Goal: Task Accomplishment & Management: Use online tool/utility

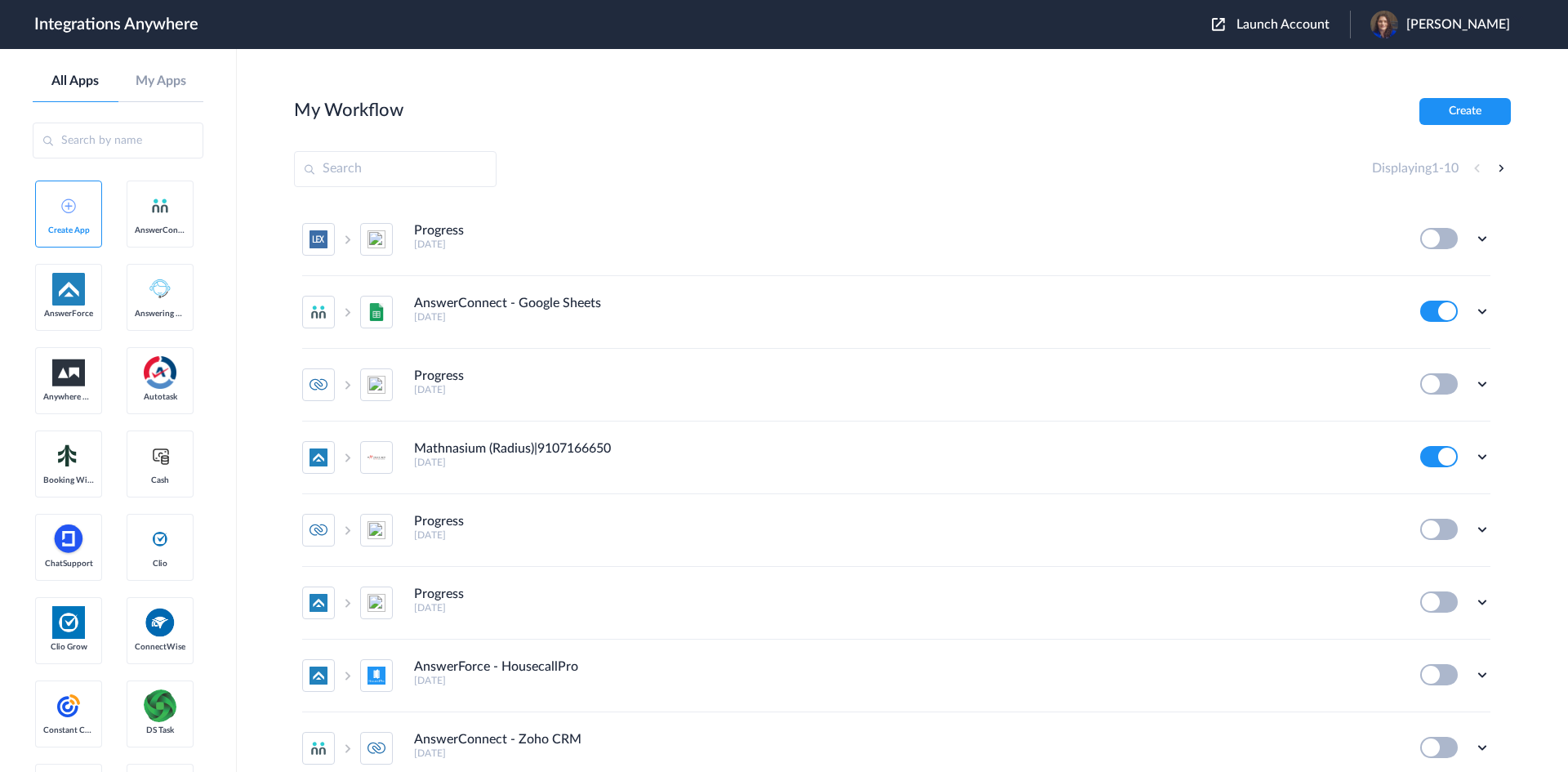
click at [1303, 20] on span "Launch Account" at bounding box center [1283, 24] width 93 height 13
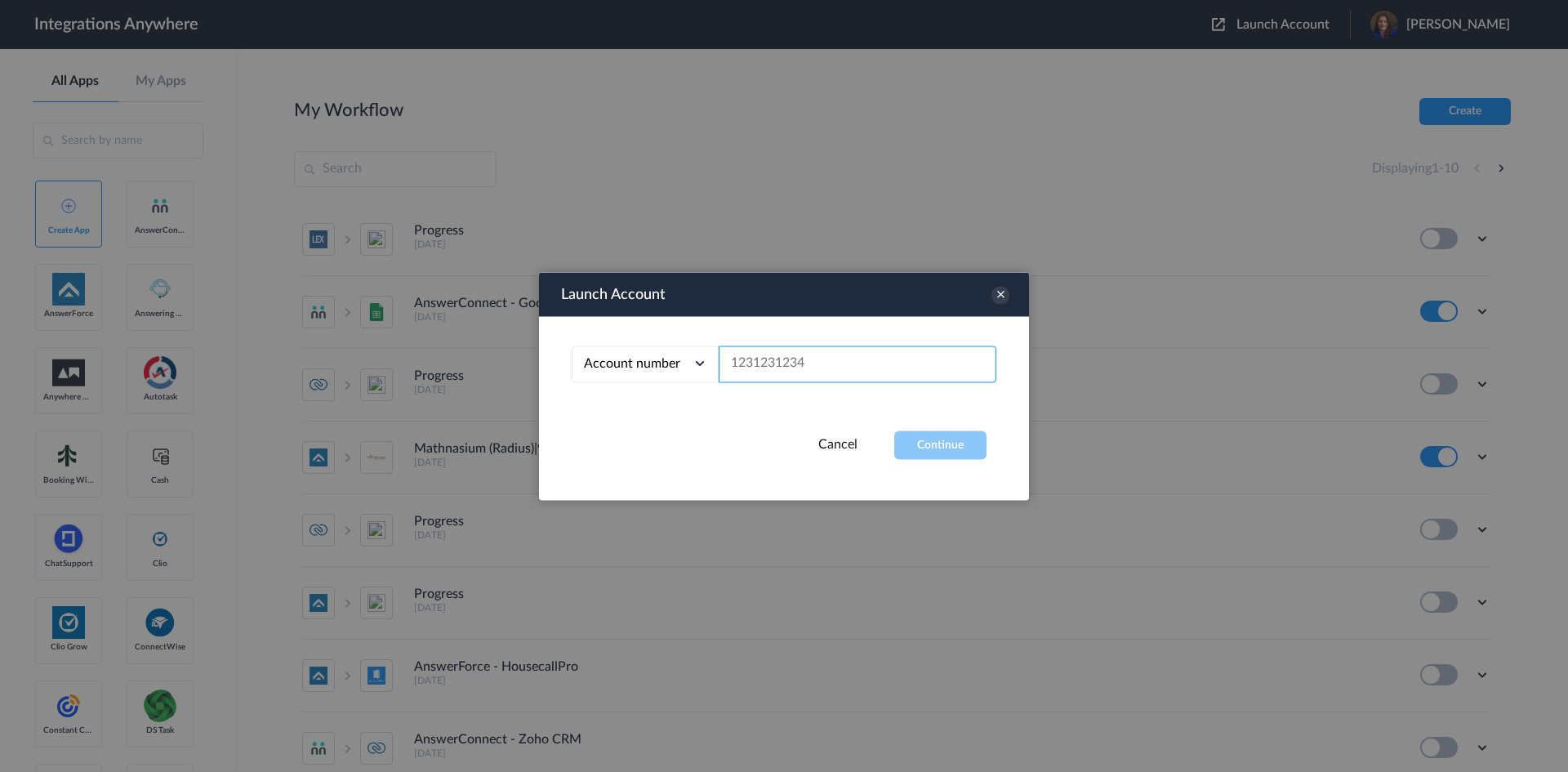
paste input "2816577154"
type input "2816577154"
click at [952, 450] on button "Continue" at bounding box center [940, 445] width 93 height 28
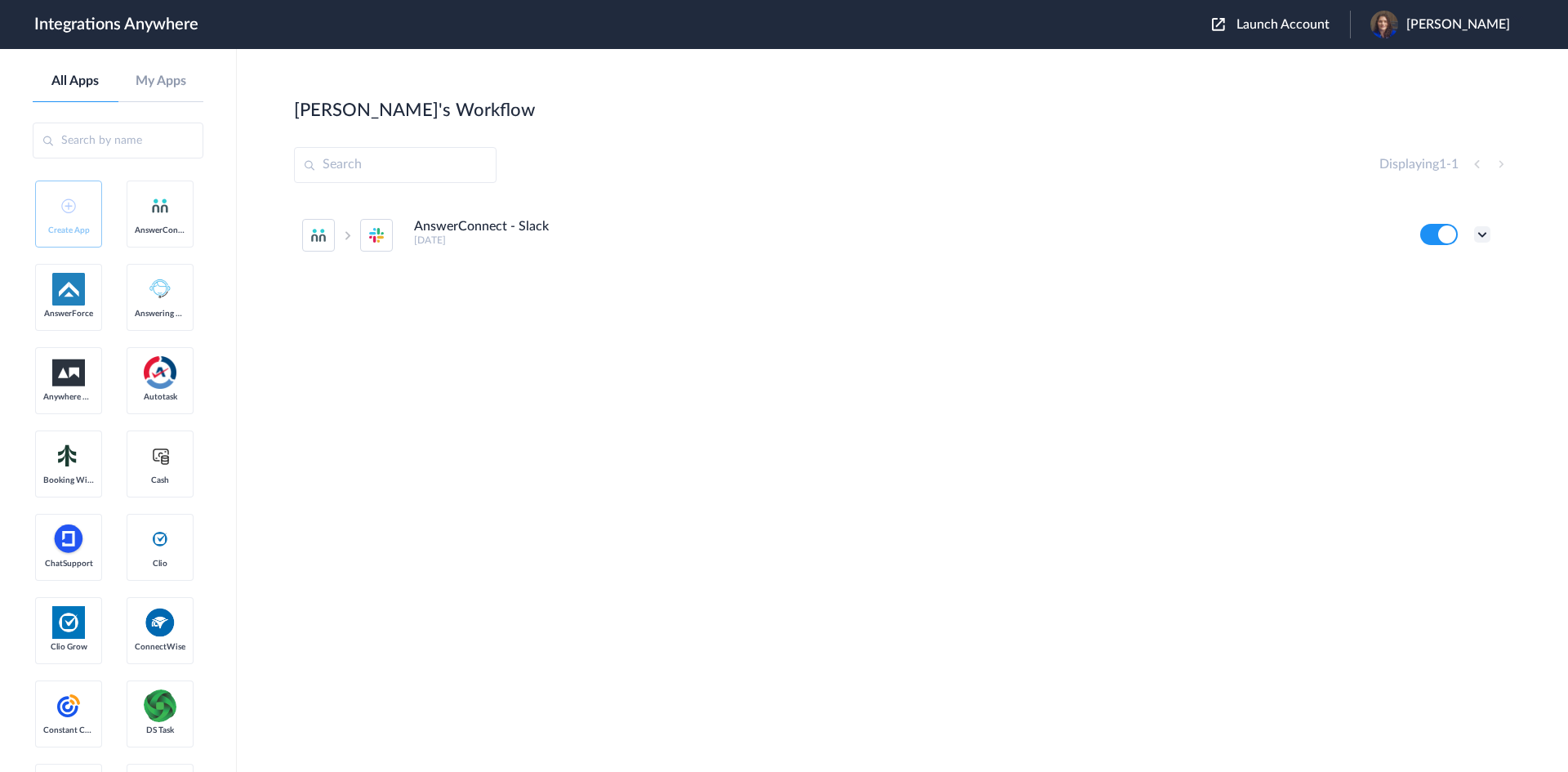
click at [1482, 231] on icon at bounding box center [1482, 235] width 17 height 17
click at [1454, 300] on link "Task history" at bounding box center [1436, 302] width 78 height 11
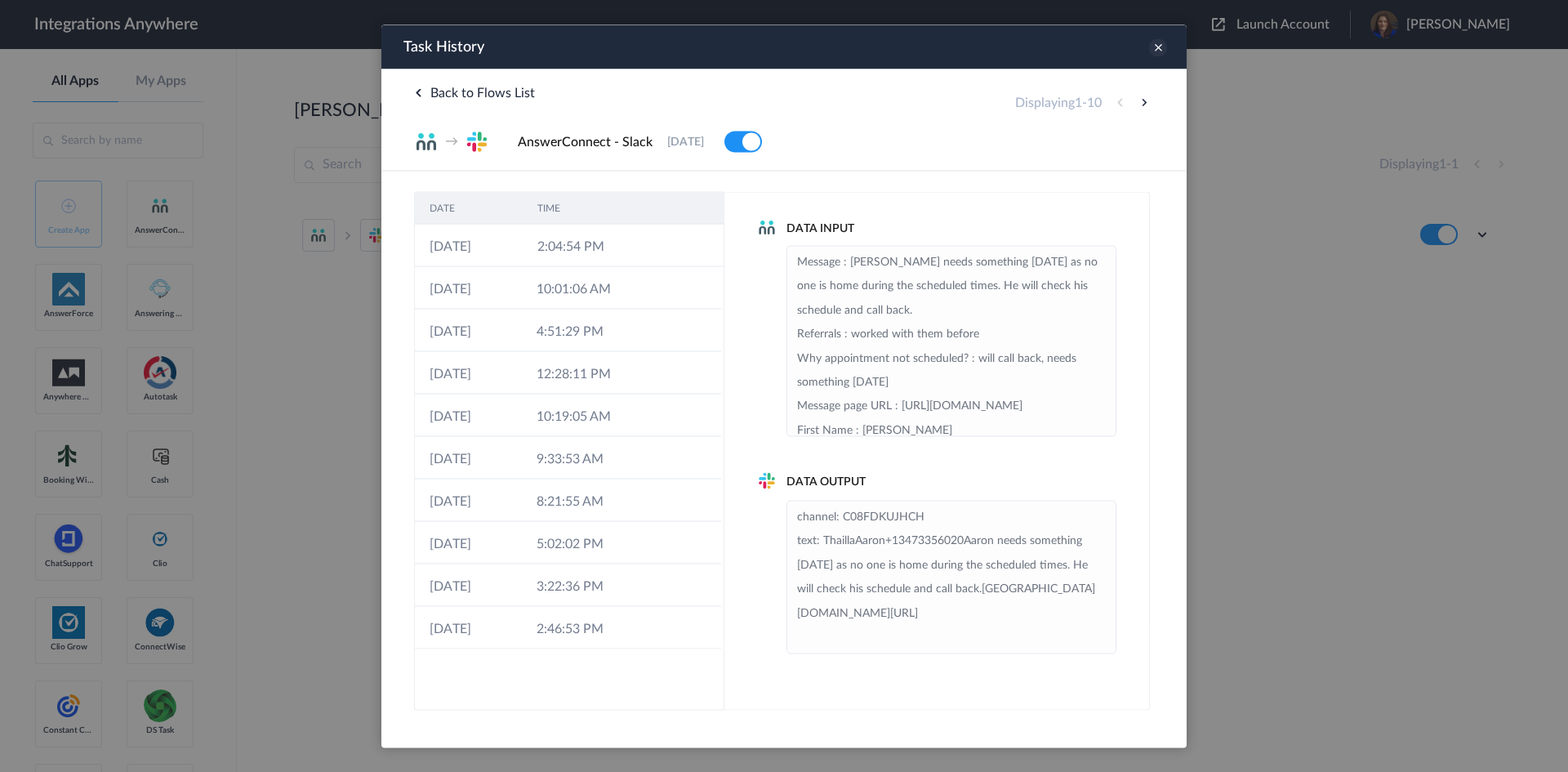
click at [1160, 49] on icon at bounding box center [1158, 48] width 18 height 18
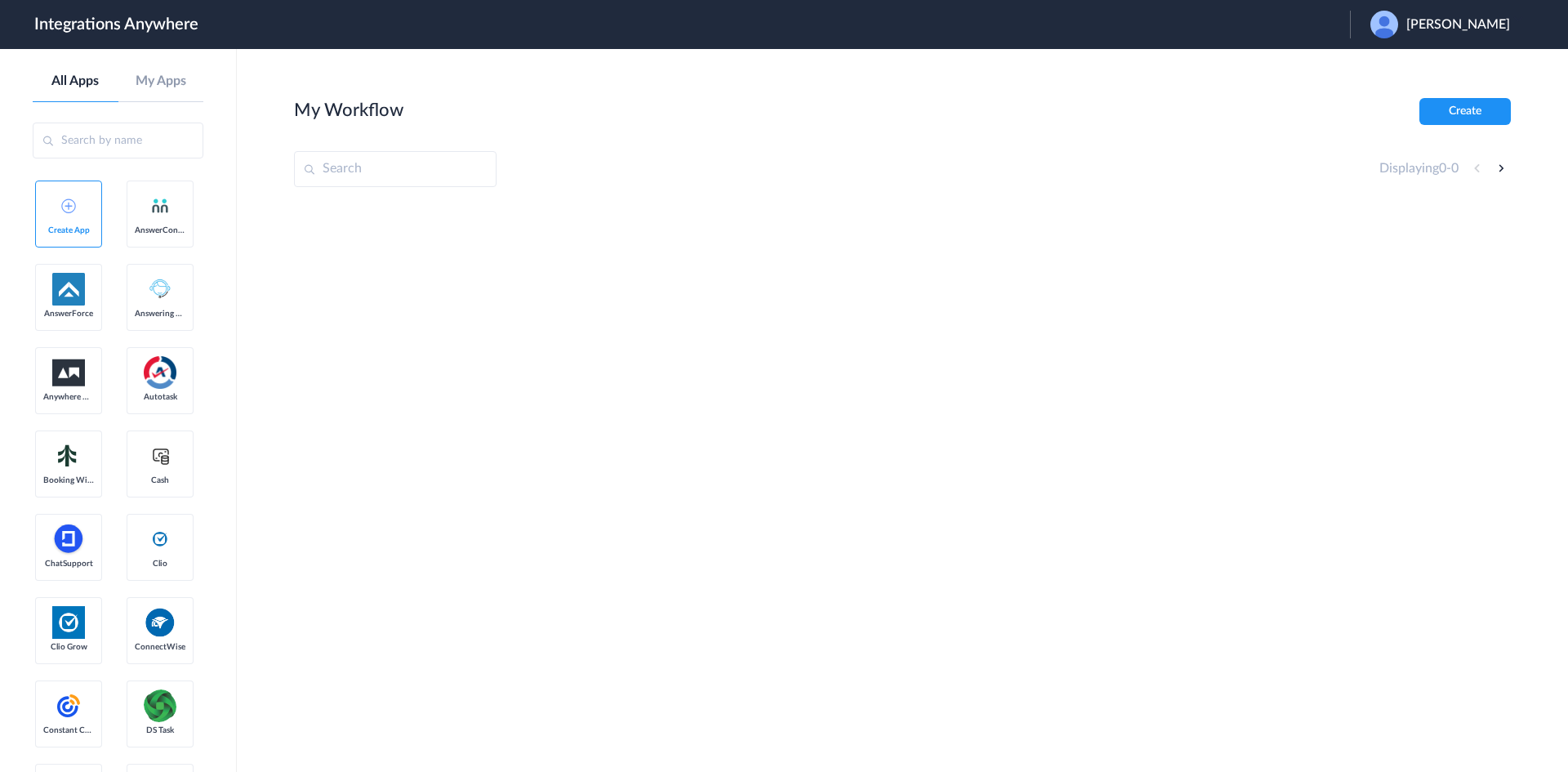
click at [1496, 17] on span "[PERSON_NAME]" at bounding box center [1459, 25] width 104 height 16
click at [1479, 61] on li "Logout" at bounding box center [1438, 66] width 176 height 30
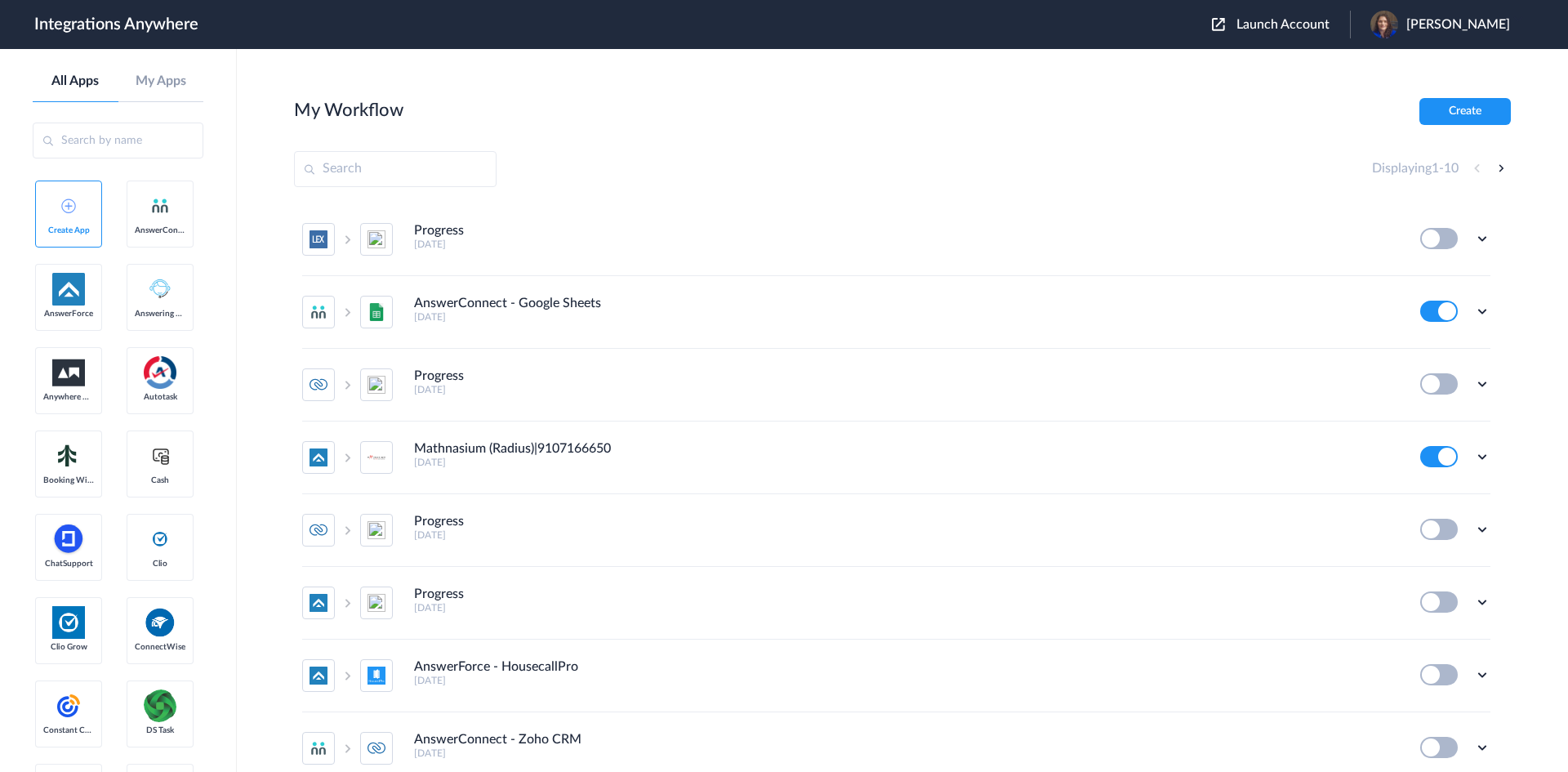
click at [1280, 22] on span "Launch Account" at bounding box center [1283, 24] width 93 height 13
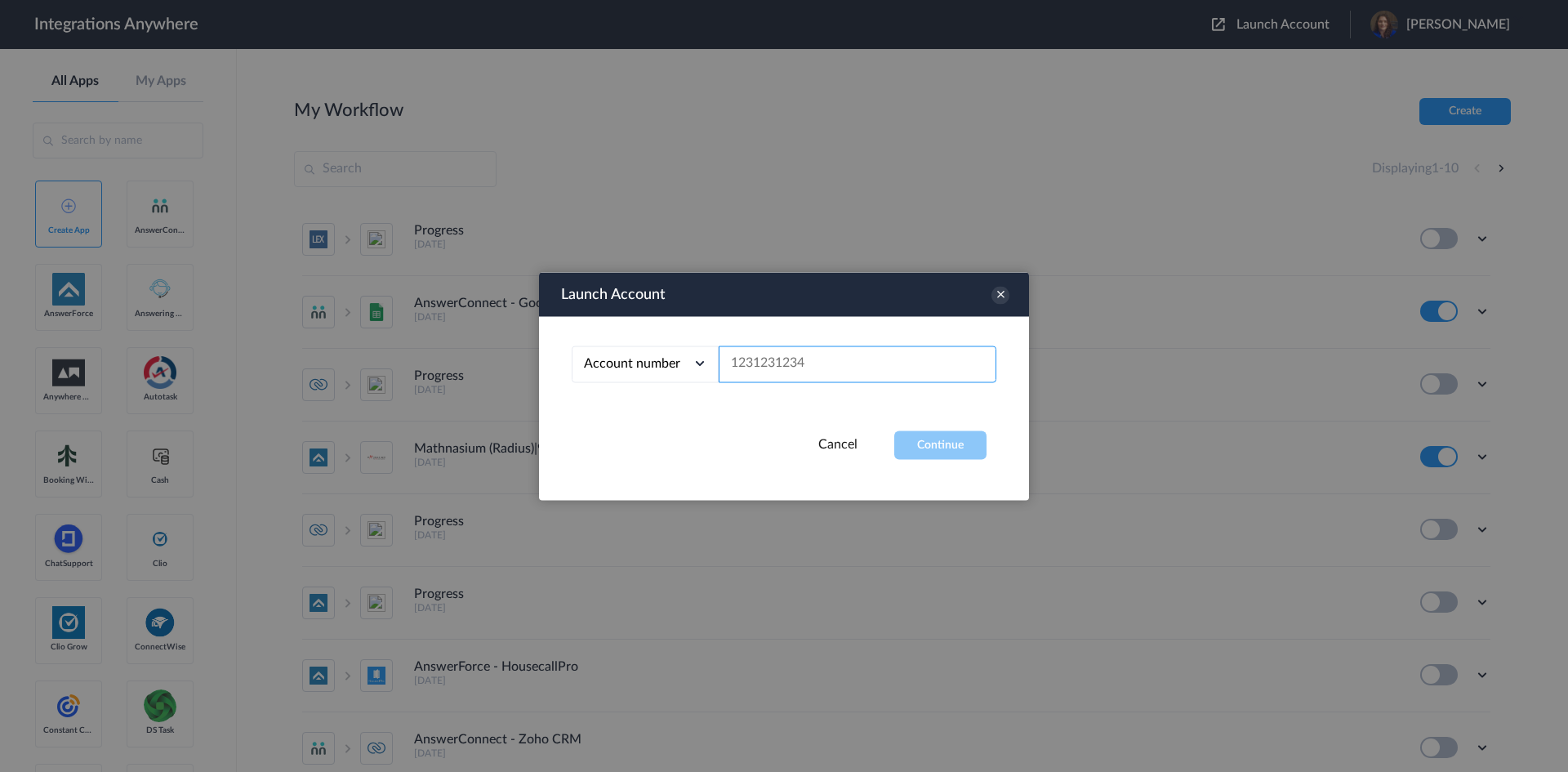
paste input "2816577154"
type input "2816577154"
click at [962, 442] on button "Continue" at bounding box center [940, 445] width 93 height 28
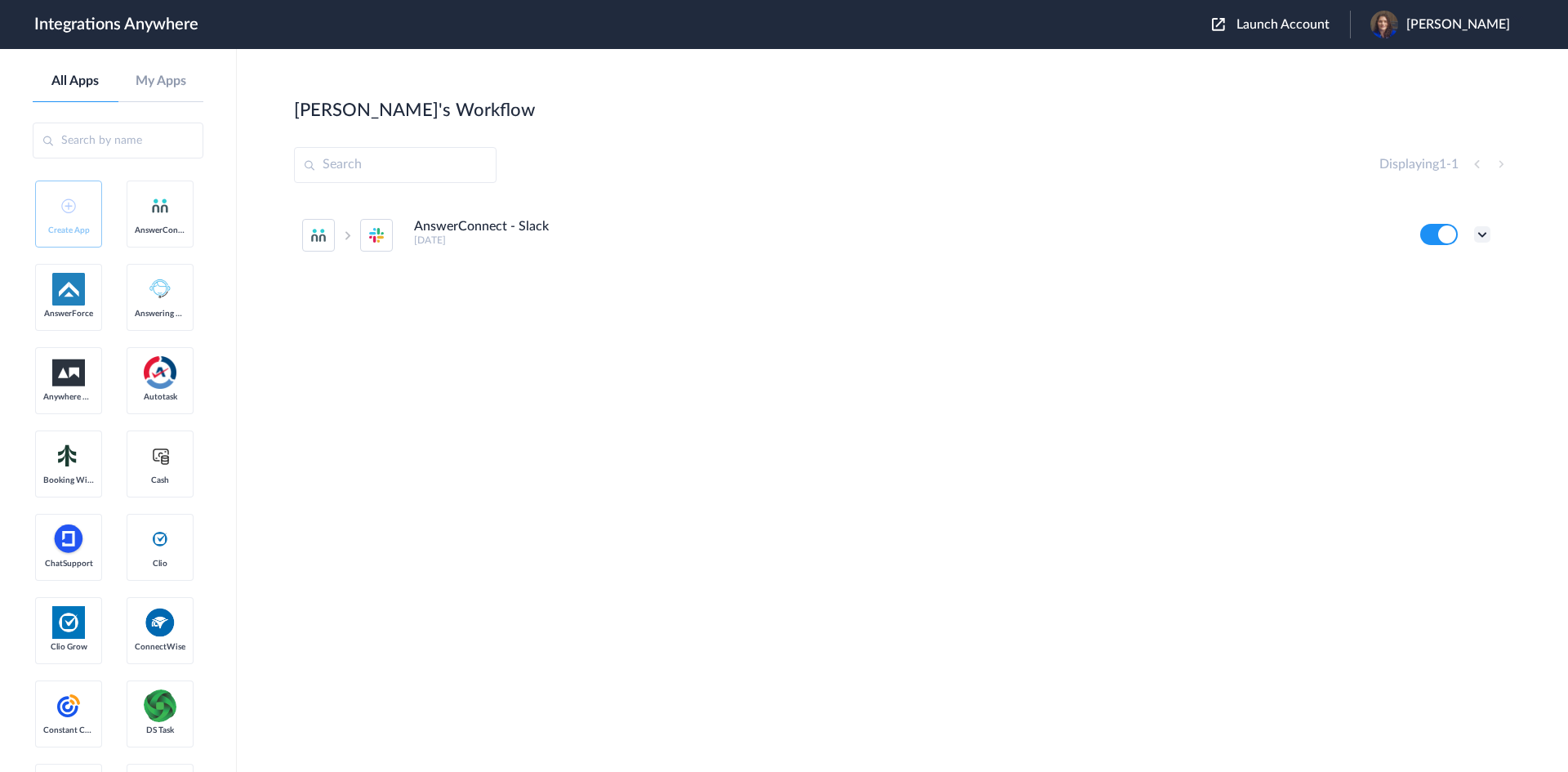
click at [1481, 231] on icon at bounding box center [1482, 235] width 17 height 17
click at [1460, 289] on li "Task history" at bounding box center [1437, 303] width 106 height 30
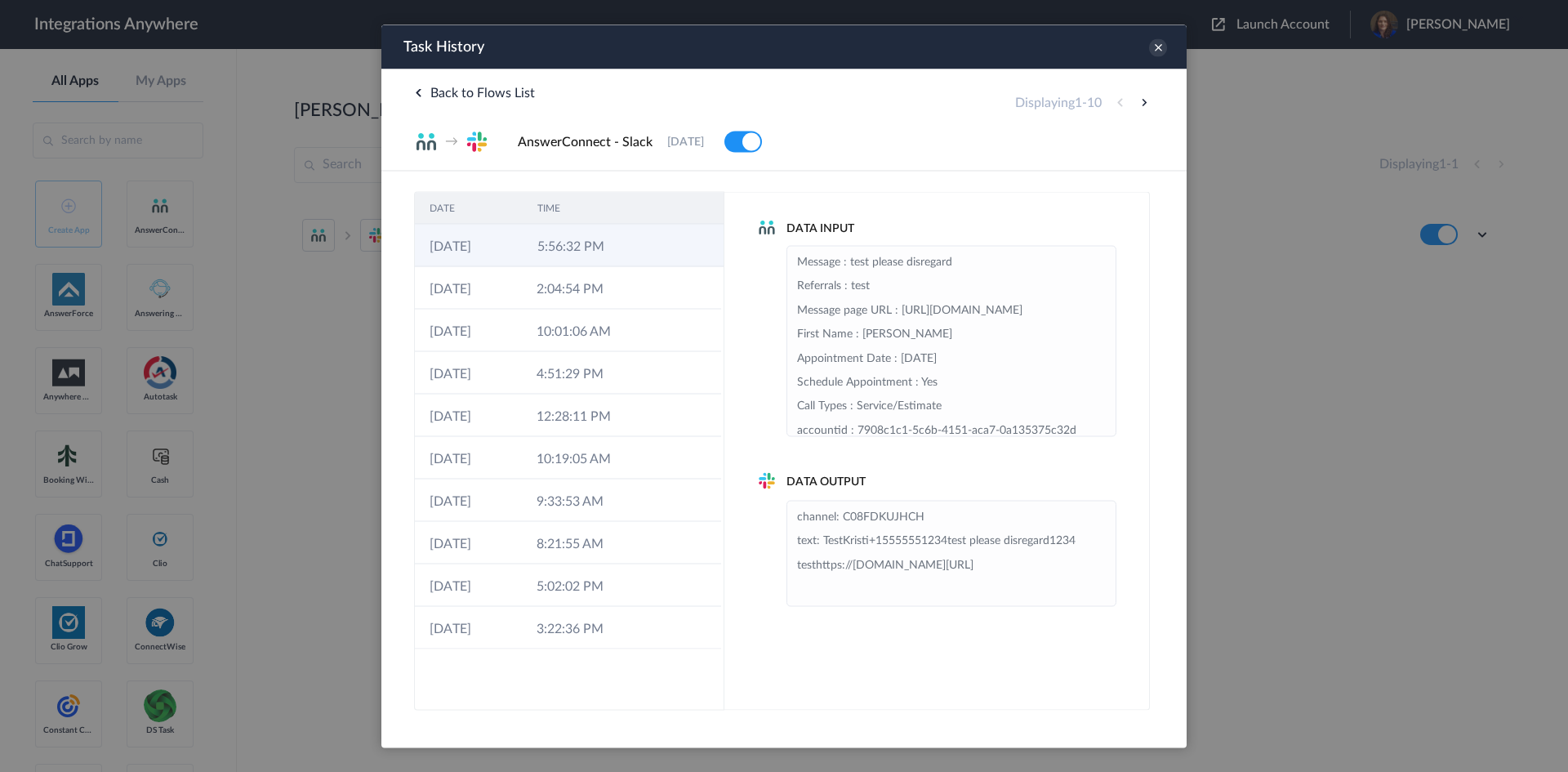
click at [602, 246] on td "5:56:32 PM" at bounding box center [577, 245] width 108 height 42
click at [1161, 47] on icon at bounding box center [1158, 48] width 18 height 18
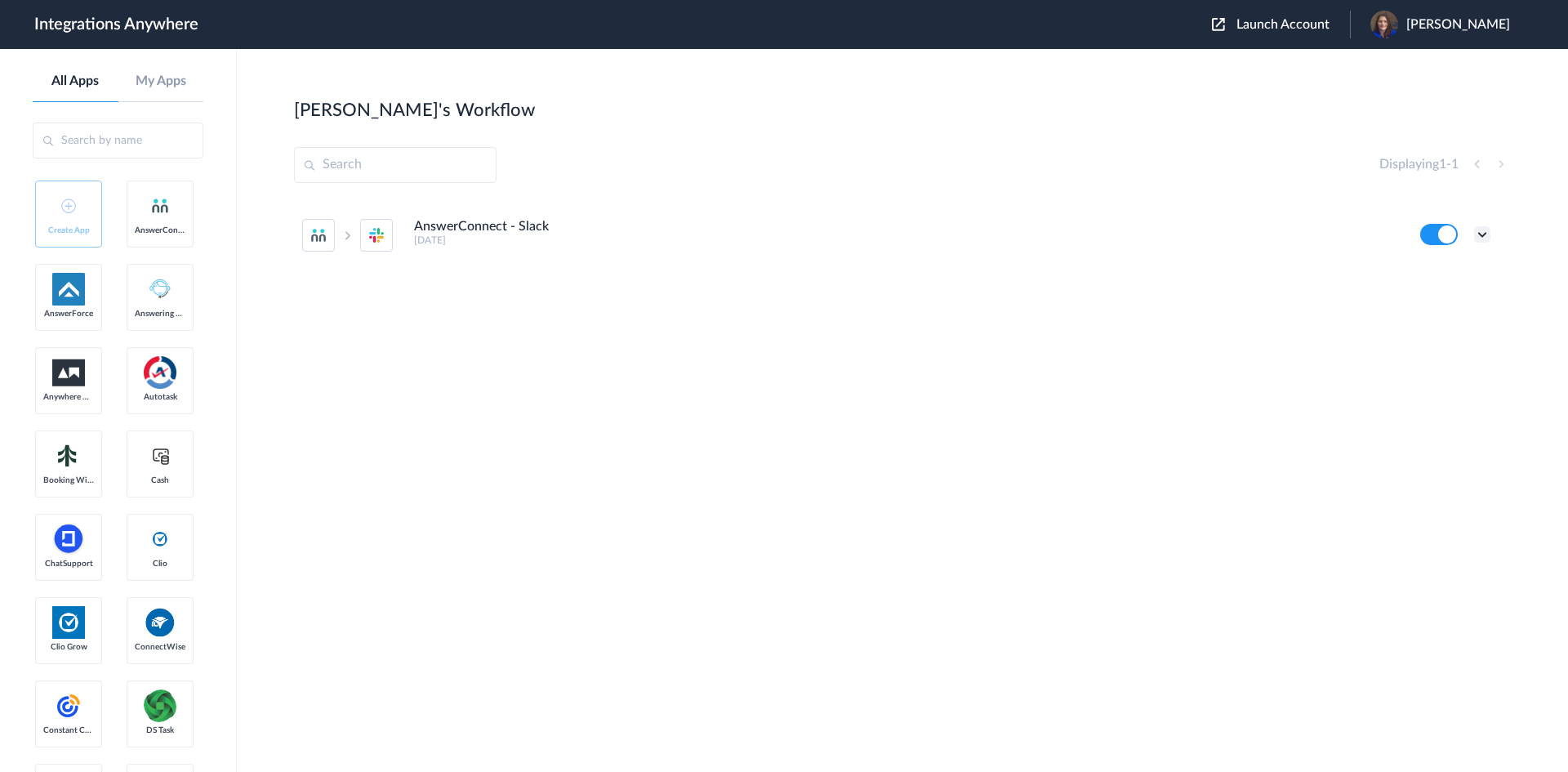
click at [1481, 231] on icon at bounding box center [1482, 235] width 17 height 17
click at [1449, 259] on li "Edit" at bounding box center [1437, 273] width 106 height 30
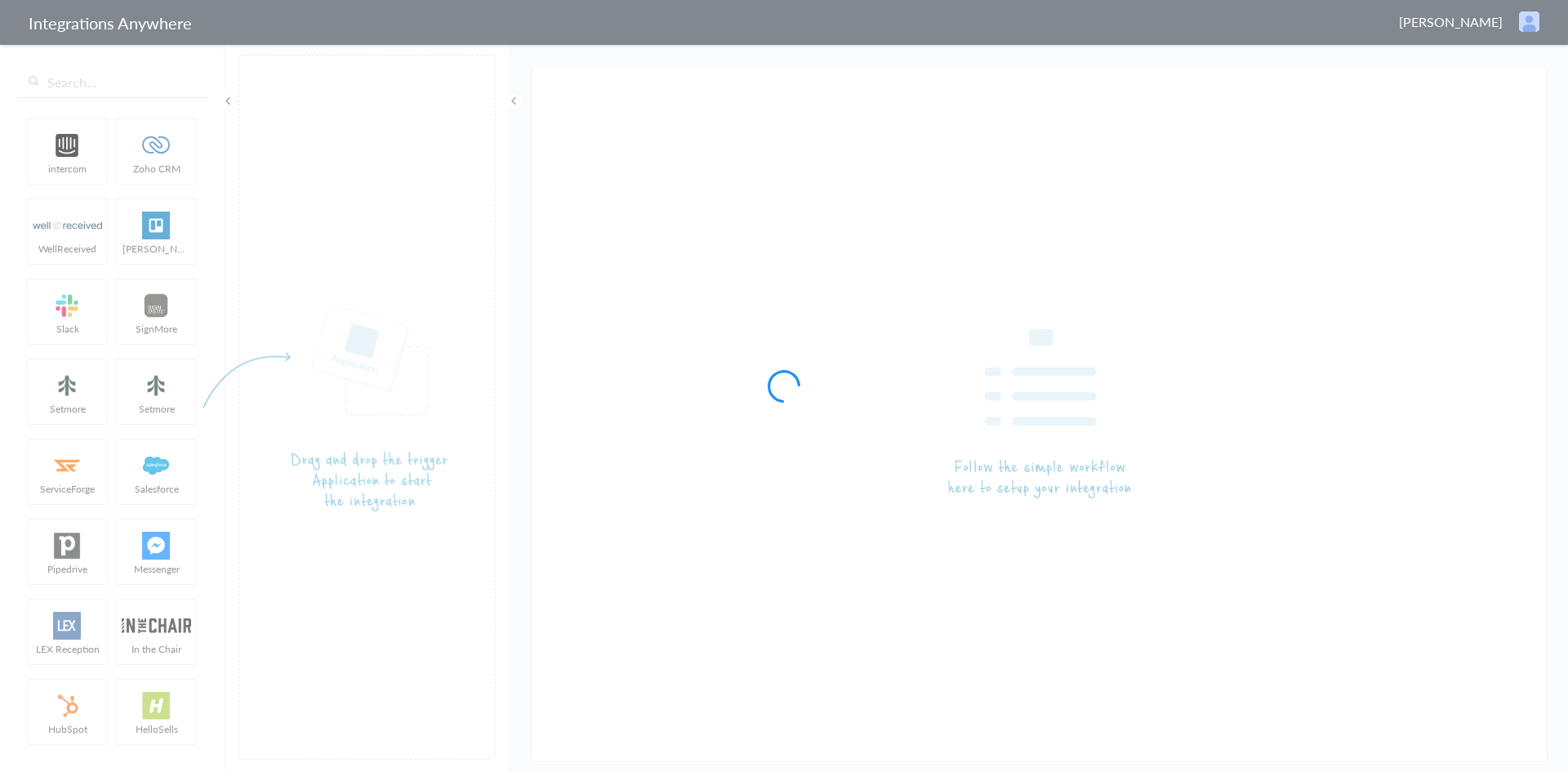
type input "AnswerConnect - Slack"
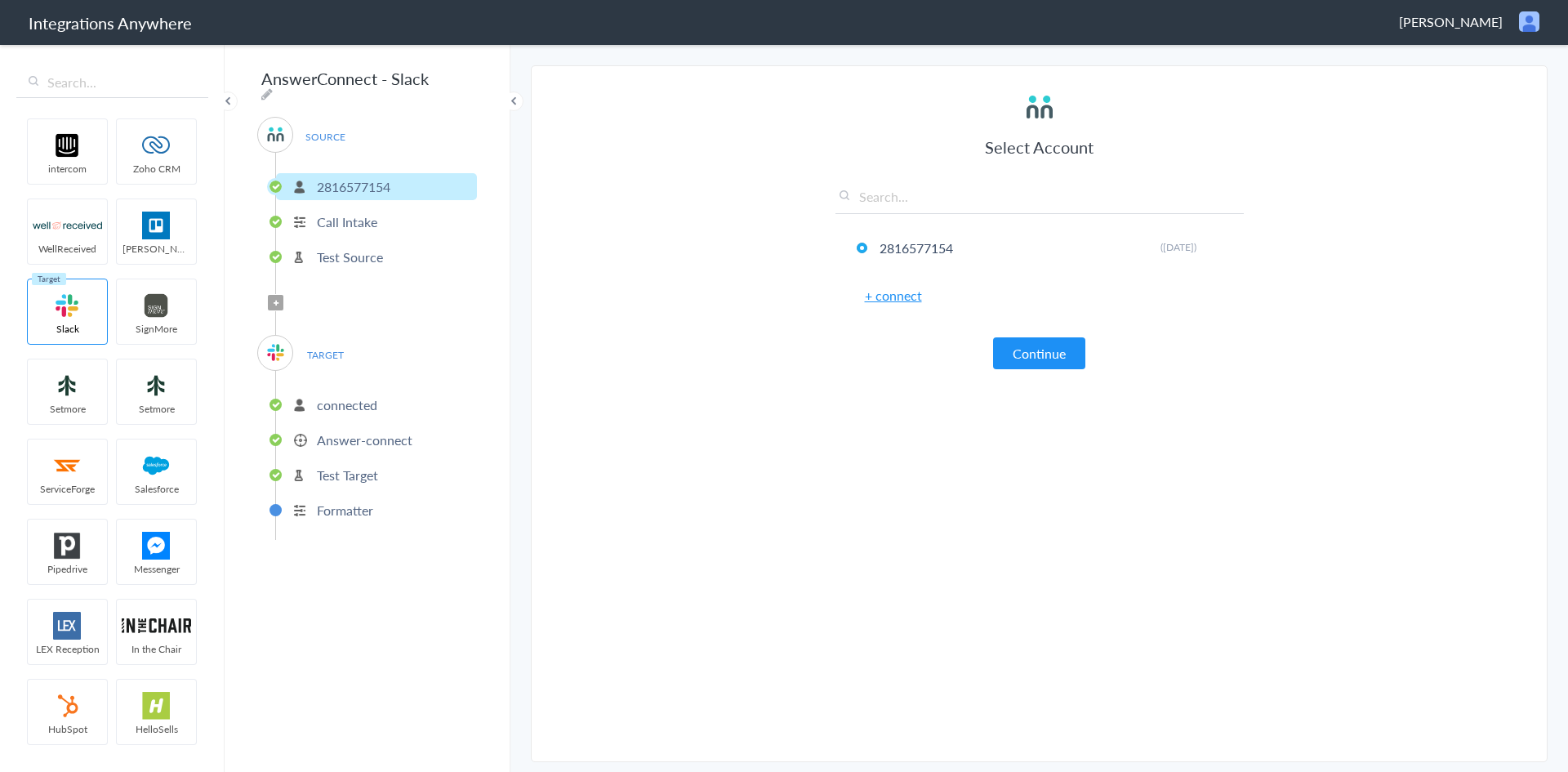
click at [360, 399] on p "connected" at bounding box center [347, 404] width 61 height 19
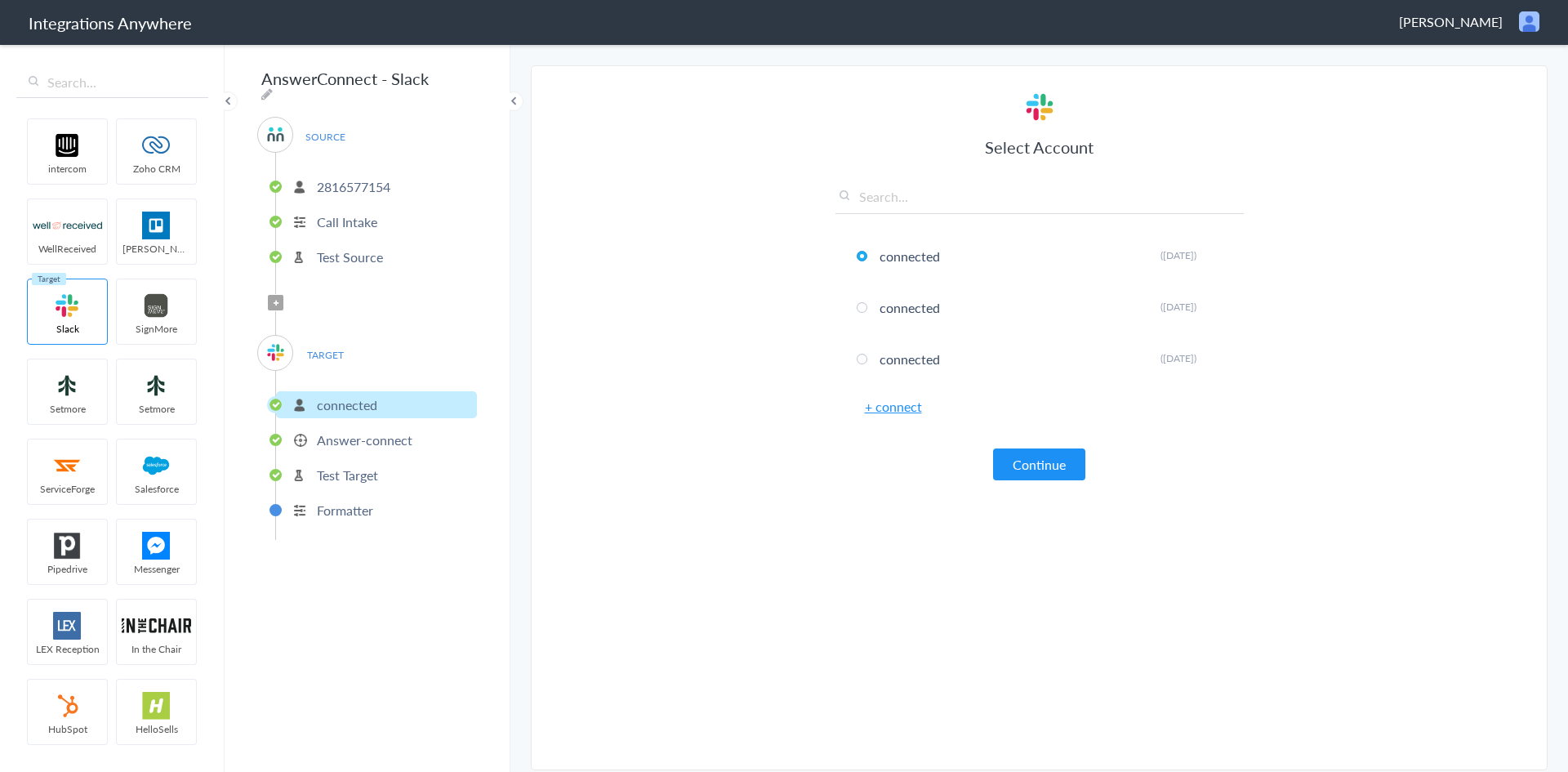
click at [356, 438] on p "Answer-connect" at bounding box center [364, 439] width 95 height 19
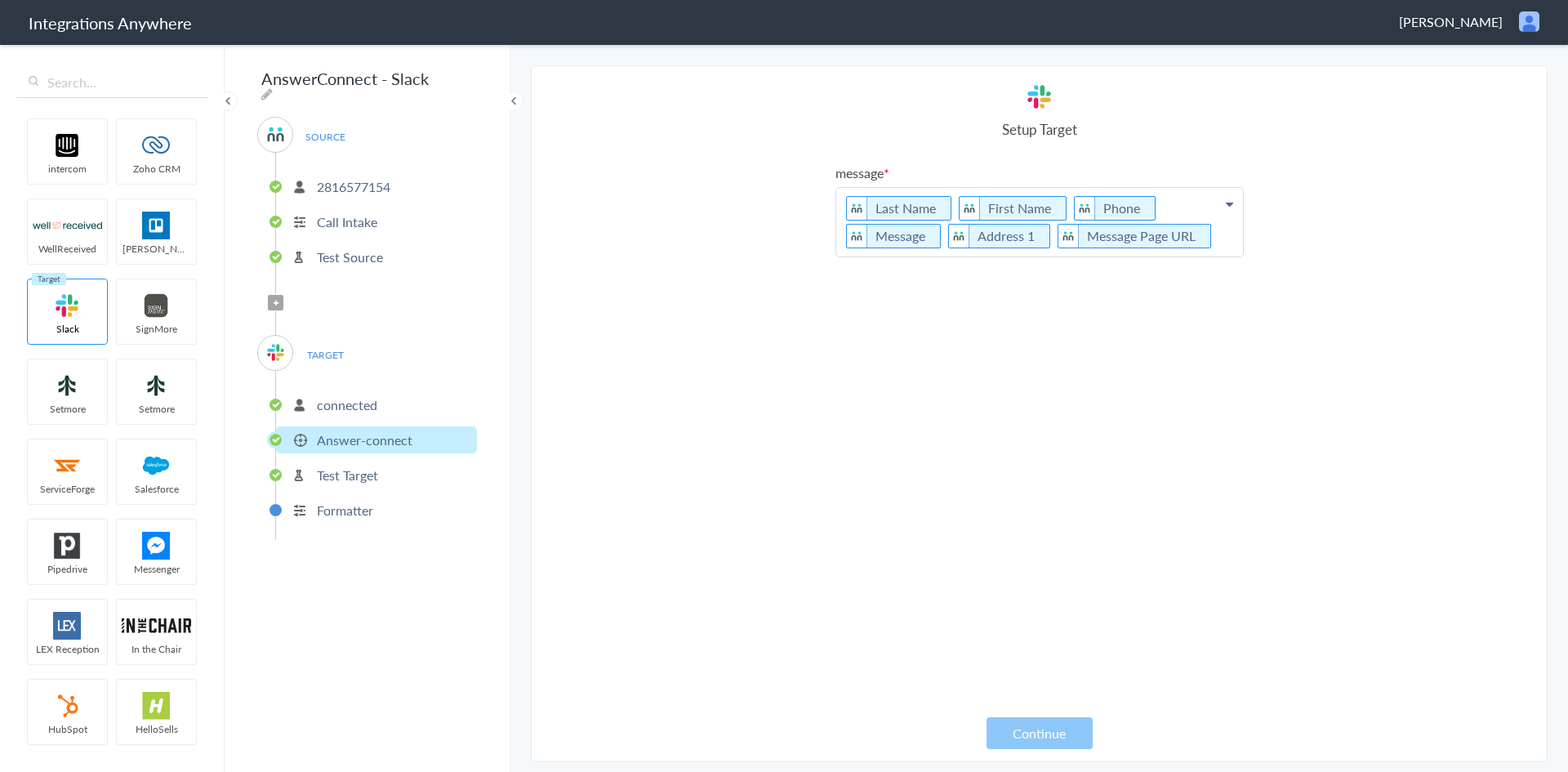
click at [361, 470] on p "Test Target" at bounding box center [347, 475] width 61 height 19
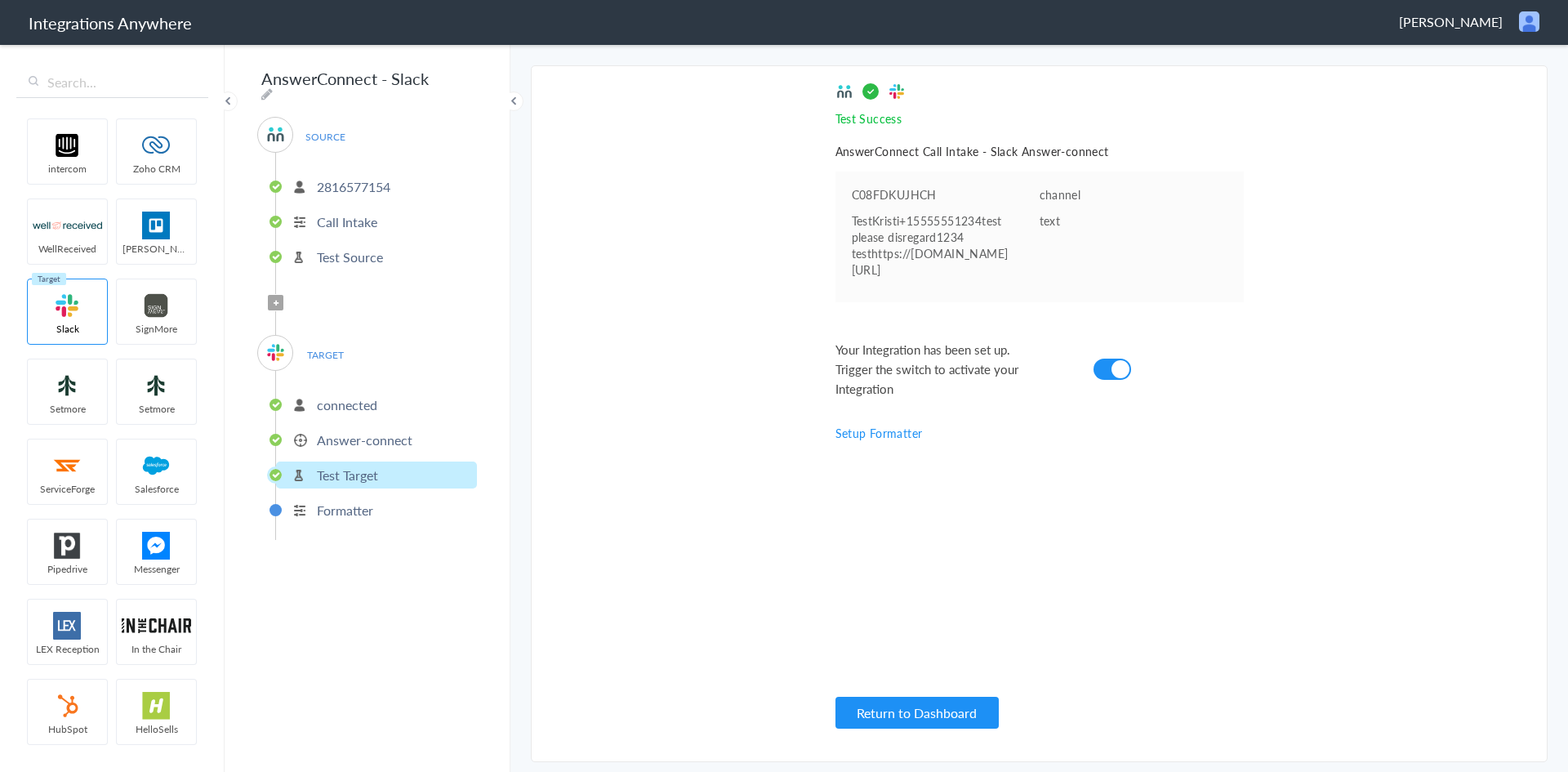
click at [360, 503] on p "Formatter" at bounding box center [345, 510] width 56 height 19
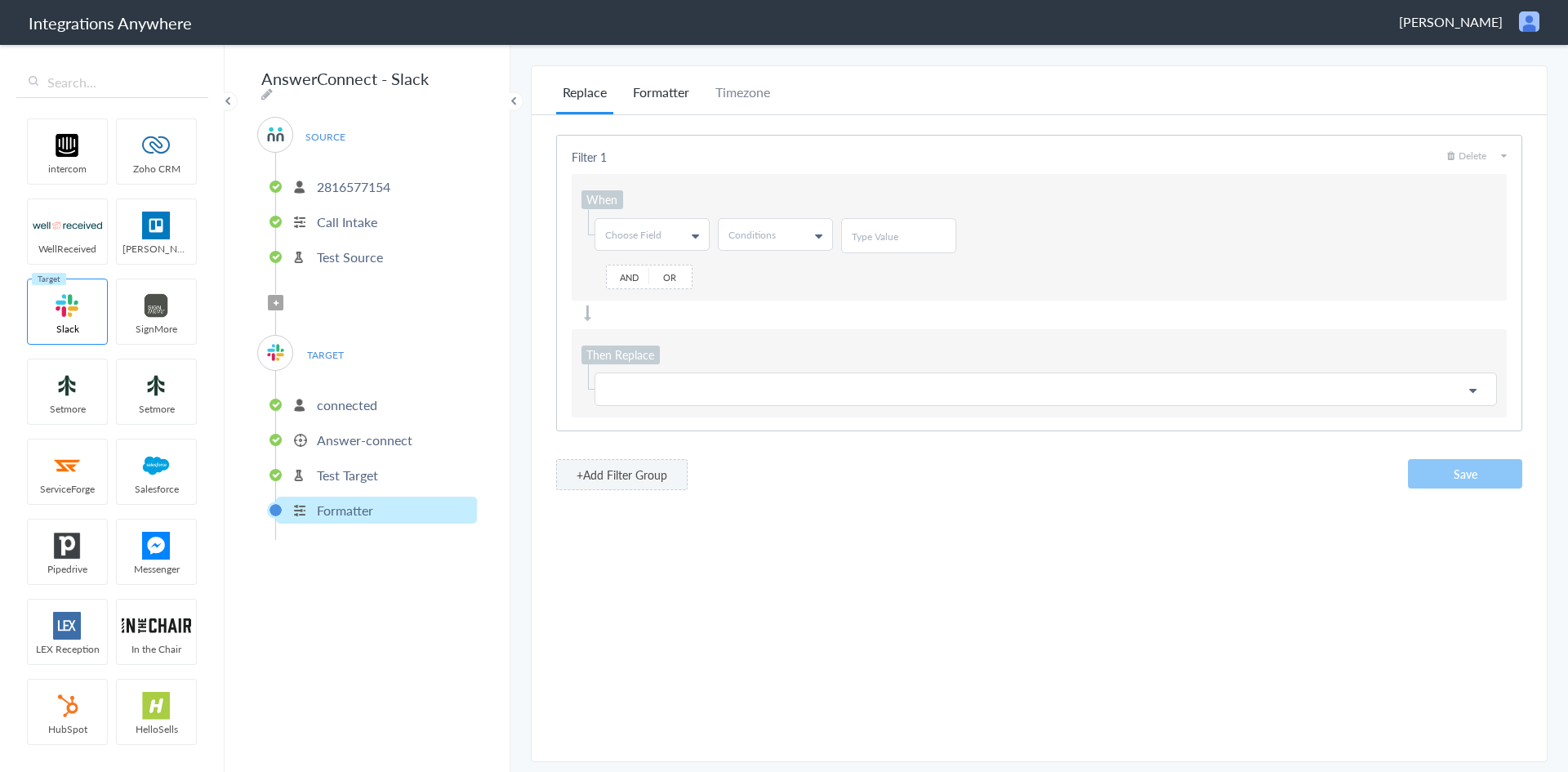
click at [653, 100] on li "Formatter" at bounding box center [661, 99] width 70 height 32
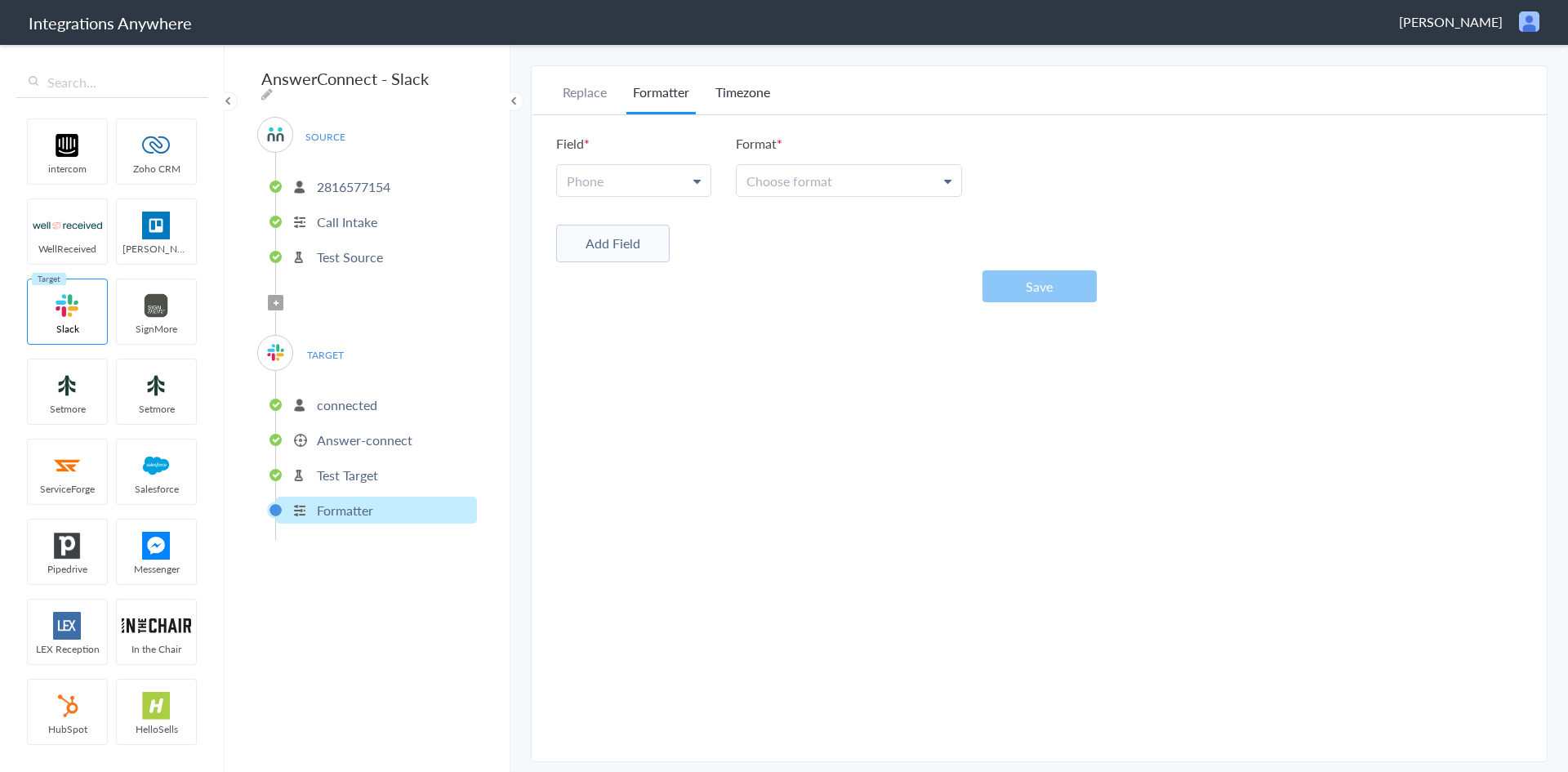
click at [742, 93] on li "Timezone" at bounding box center [743, 99] width 68 height 32
